Goal: Find specific fact: Find contact information

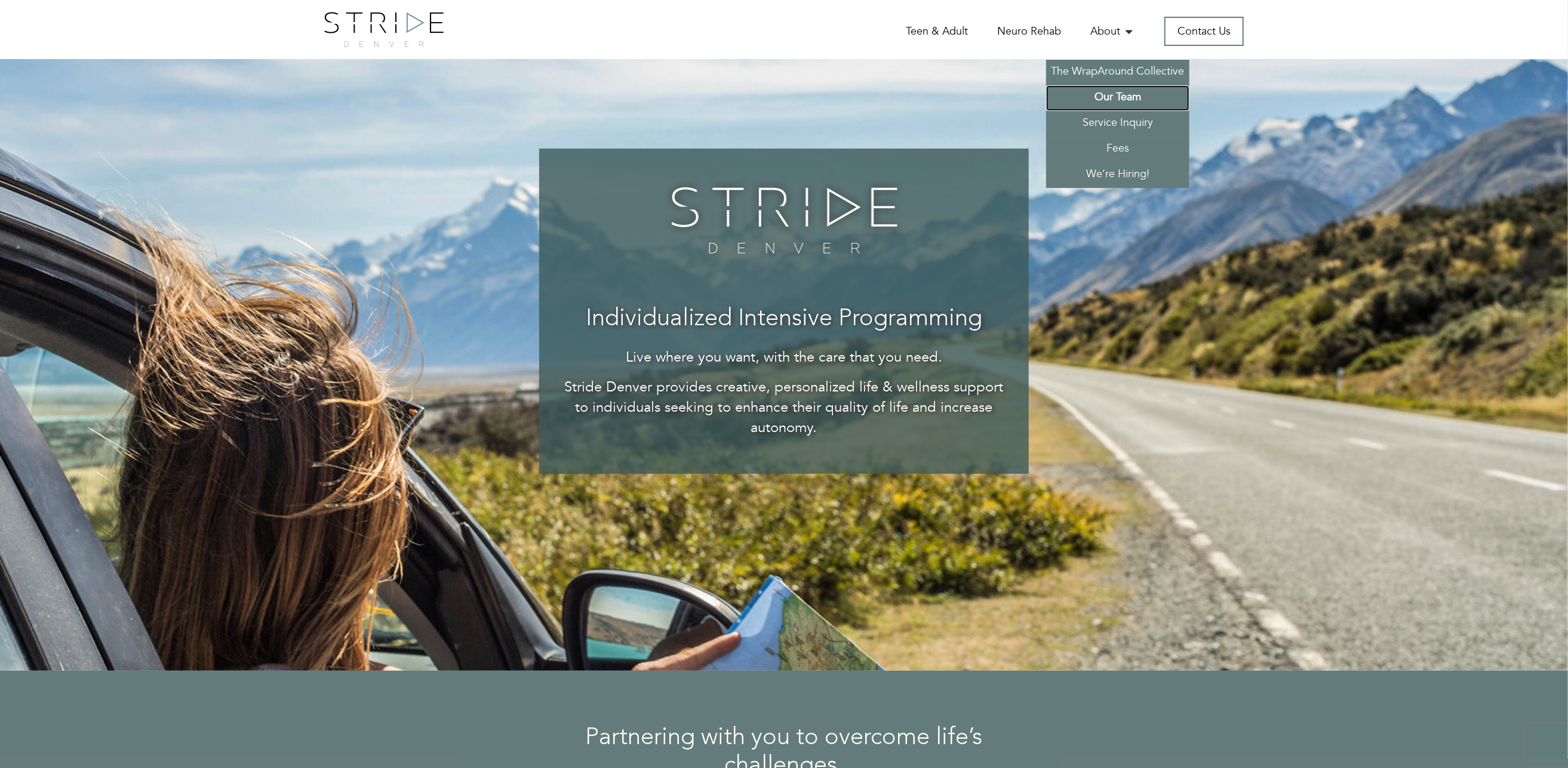
click at [1110, 100] on link "Our Team" at bounding box center [1117, 97] width 143 height 26
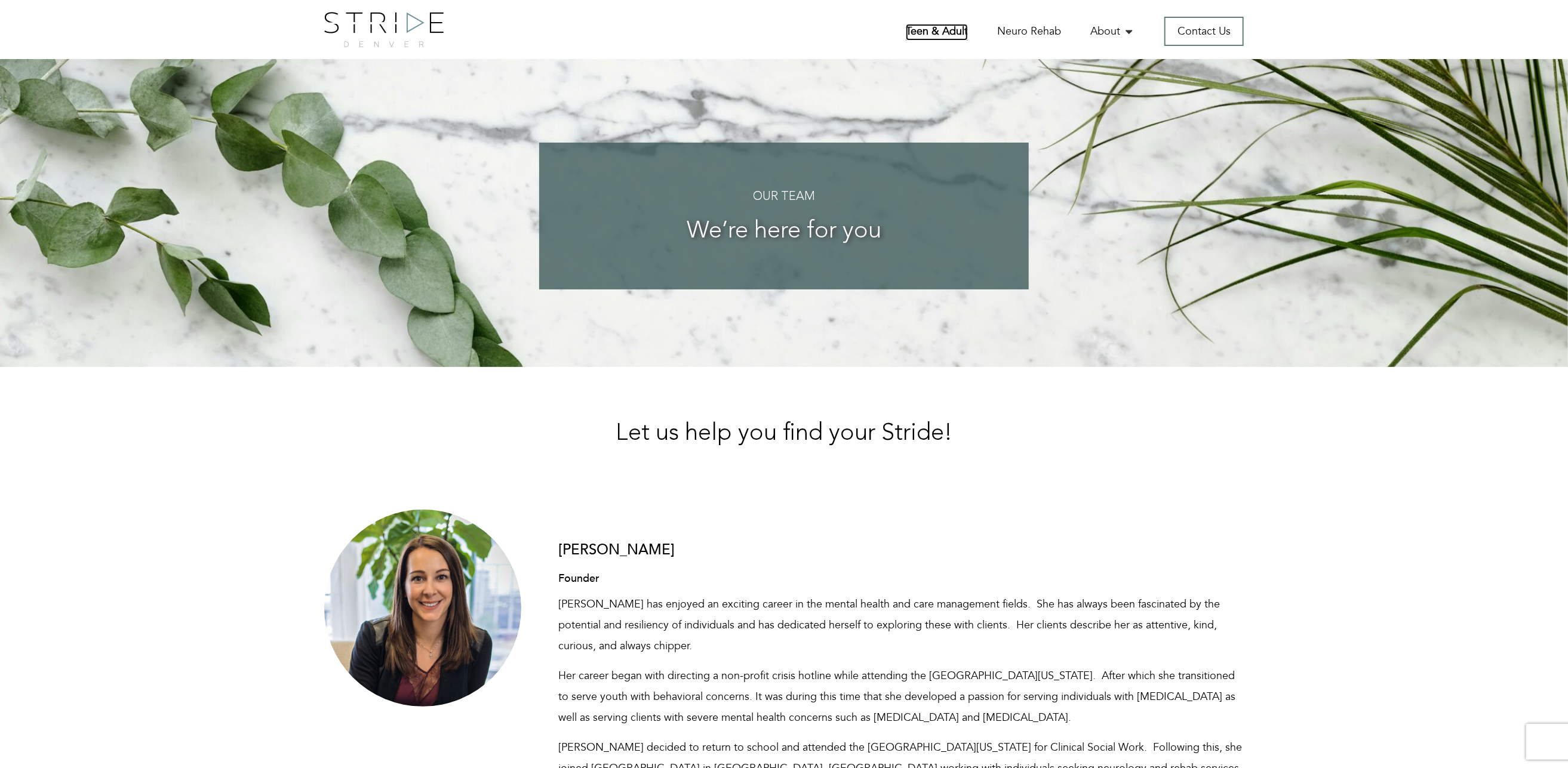
click at [923, 30] on link "Teen & Adult" at bounding box center [937, 32] width 62 height 17
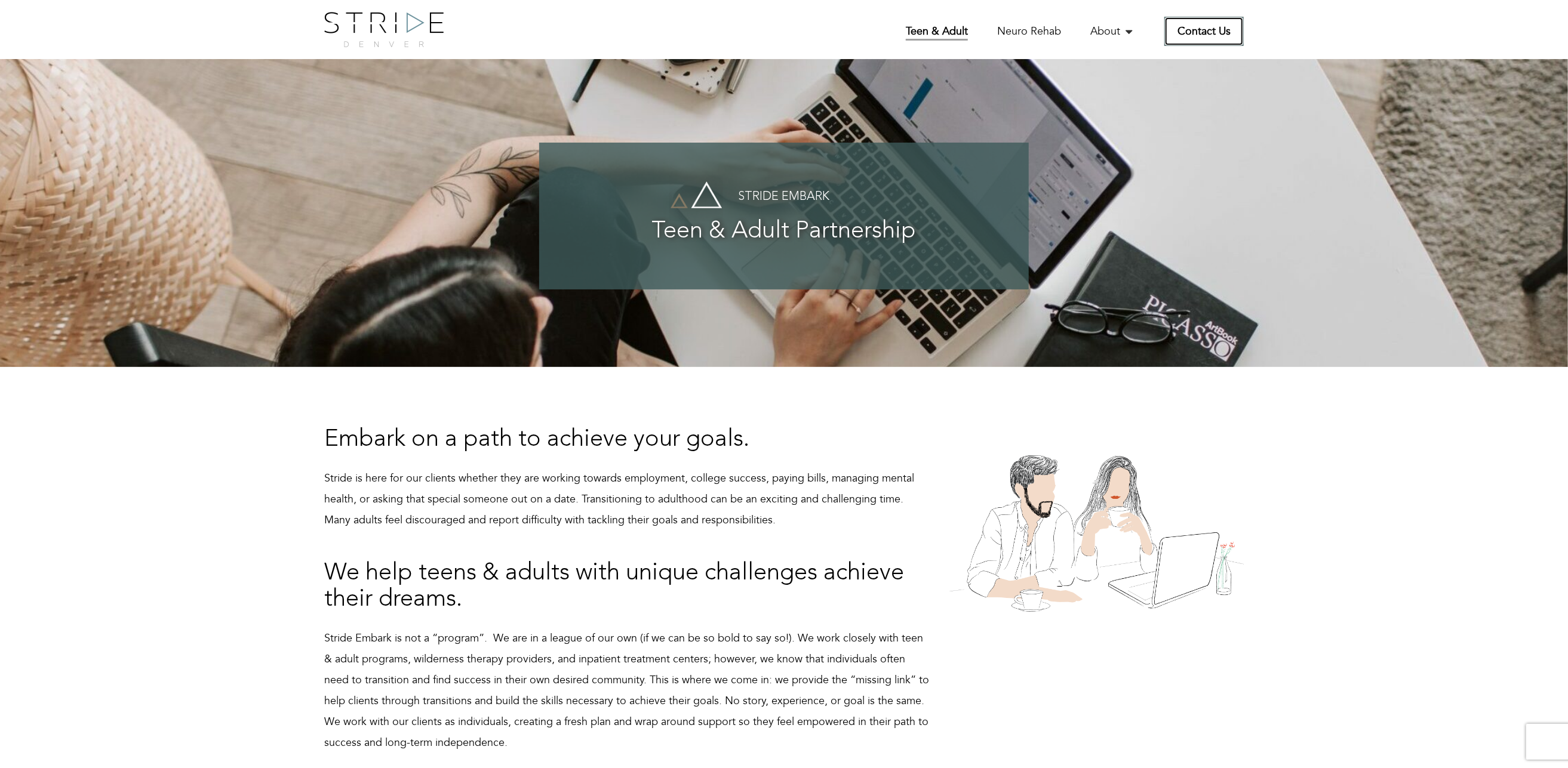
click at [1190, 25] on link "Contact Us" at bounding box center [1204, 31] width 80 height 30
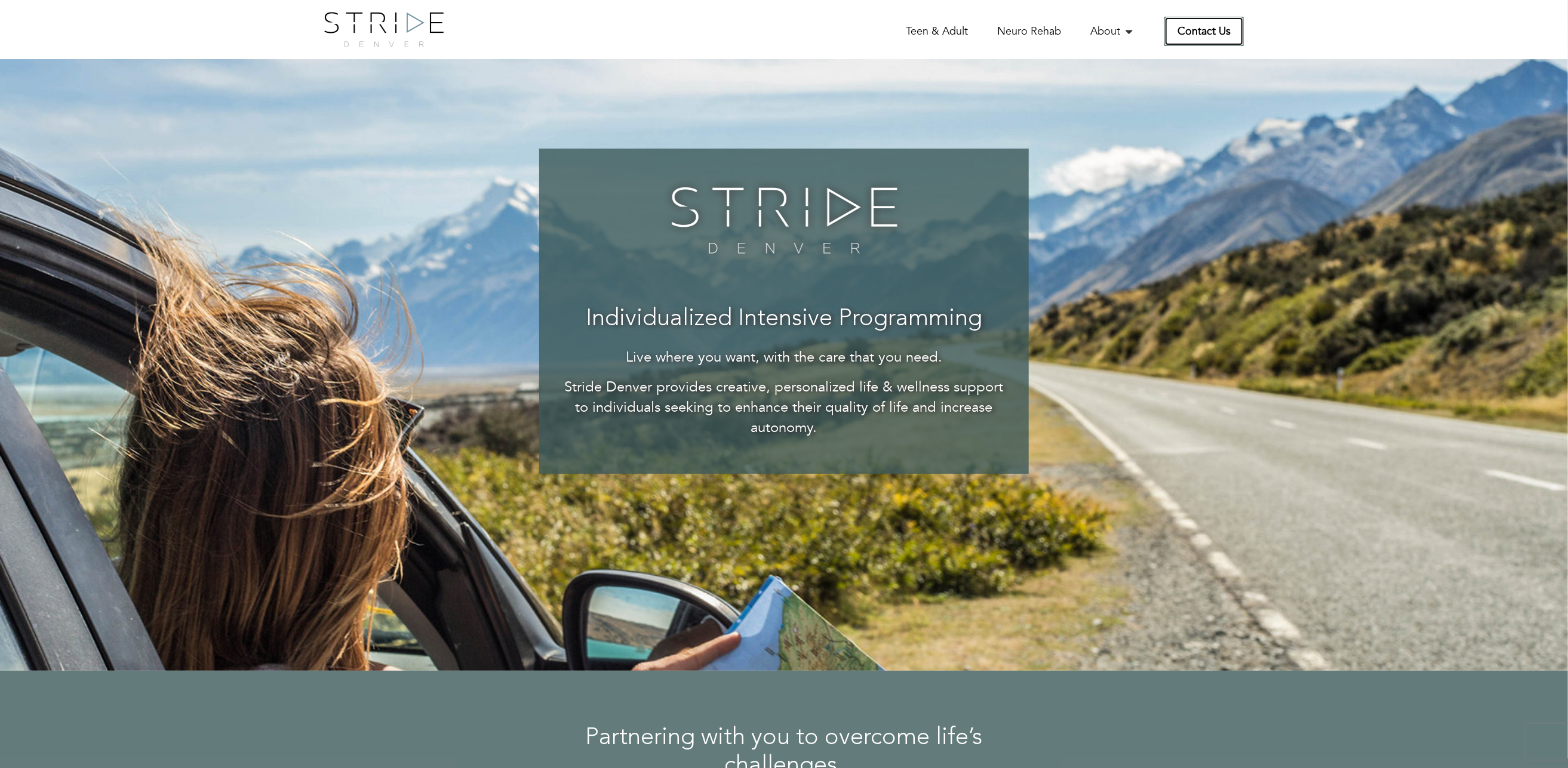
click at [1214, 37] on link "Contact Us" at bounding box center [1204, 31] width 80 height 30
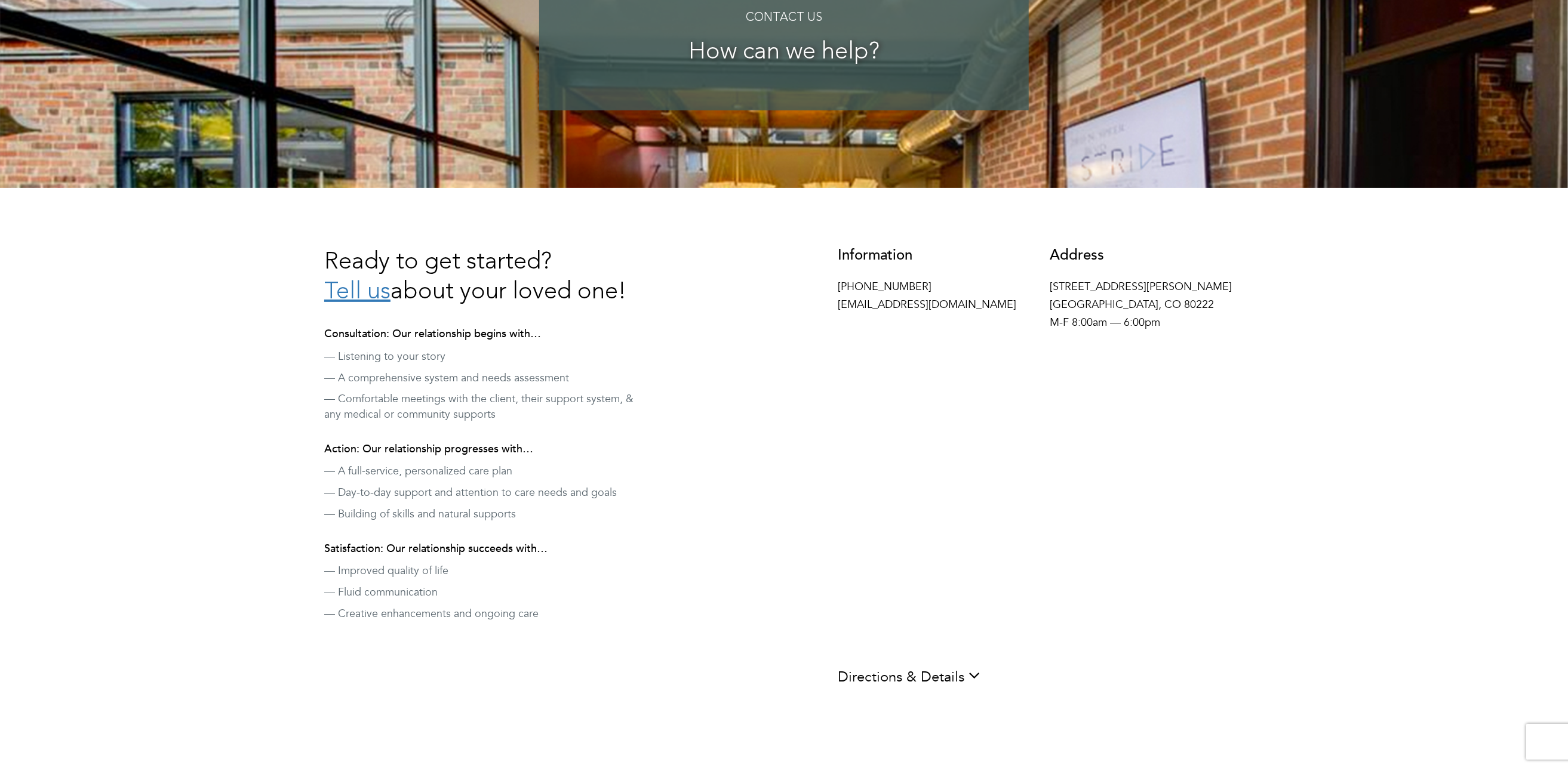
scroll to position [119, 0]
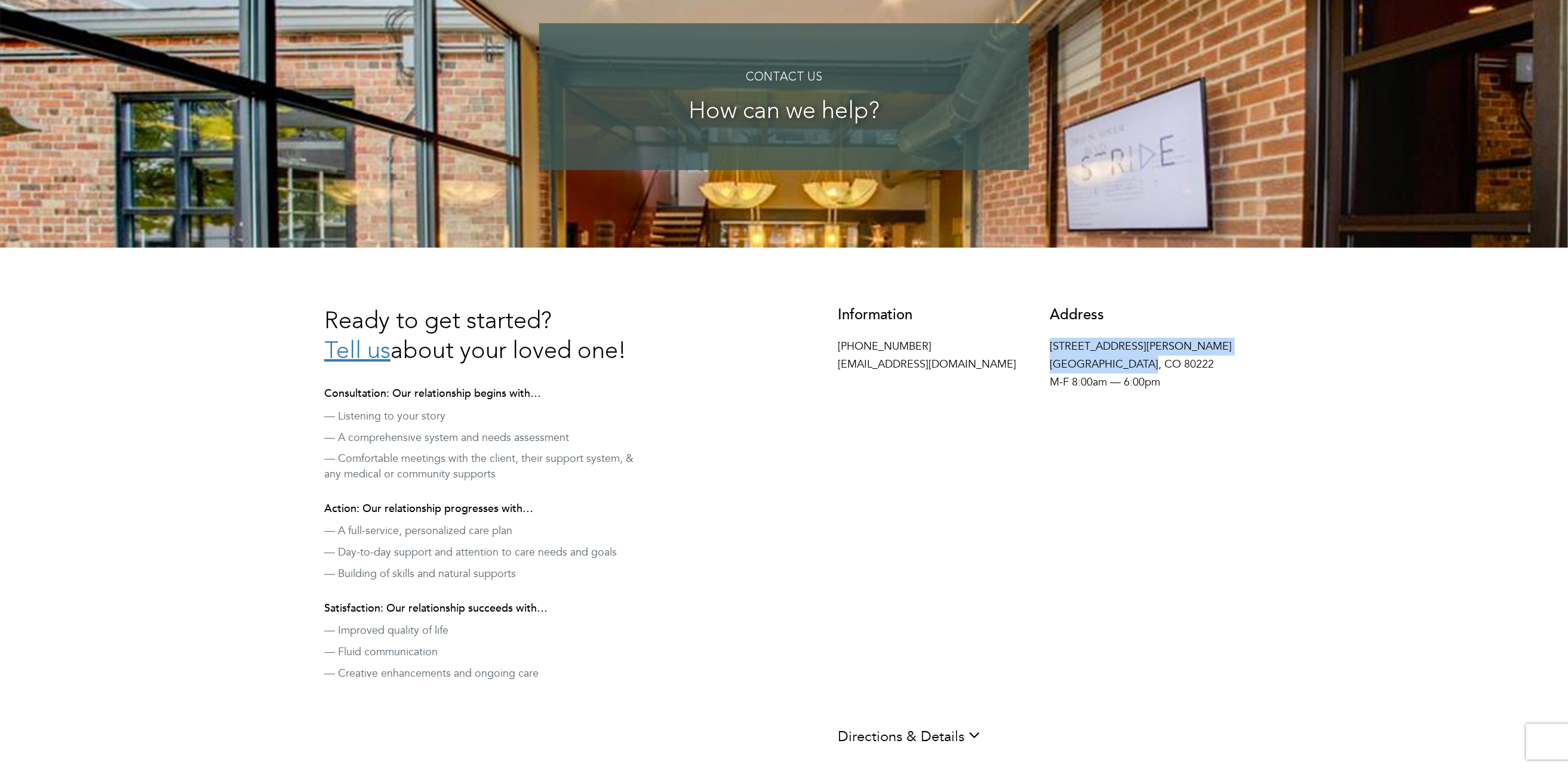
drag, startPoint x: 1046, startPoint y: 342, endPoint x: 1159, endPoint y: 358, distance: 114.1
click at [1159, 358] on div "Address [STREET_ADDRESS][PERSON_NAME] M-F 8:00am — 6:00pm" at bounding box center [1146, 352] width 212 height 90
copy p "[STREET_ADDRESS][PERSON_NAME]"
